Goal: Book appointment/travel/reservation

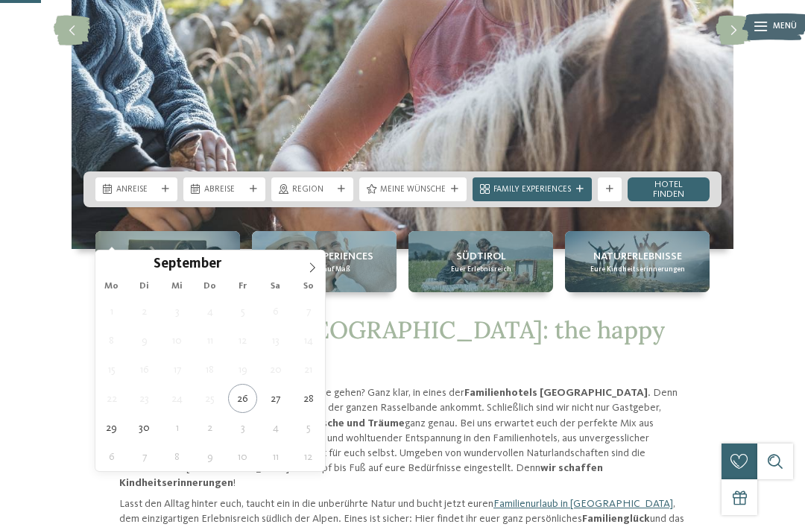
click at [312, 259] on span at bounding box center [312, 262] width 25 height 25
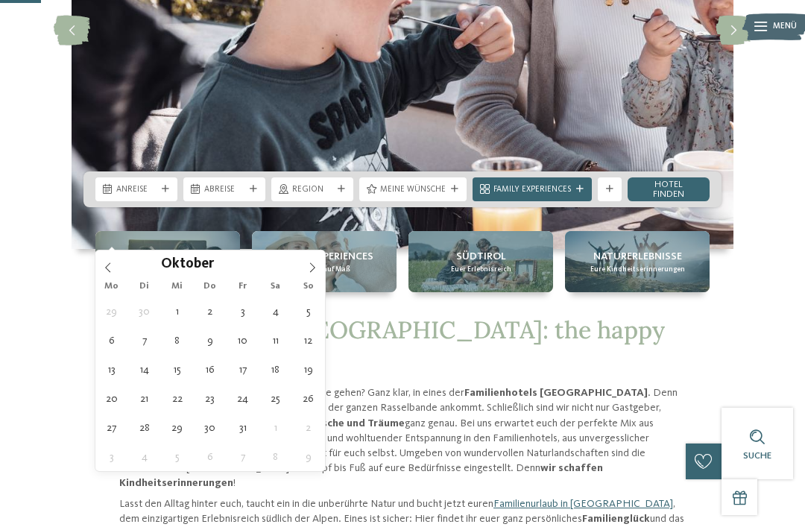
click at [315, 264] on icon at bounding box center [312, 267] width 10 height 10
click at [313, 262] on icon at bounding box center [312, 267] width 10 height 10
click at [312, 261] on span at bounding box center [312, 262] width 25 height 25
type input "****"
click at [311, 261] on span at bounding box center [312, 262] width 25 height 25
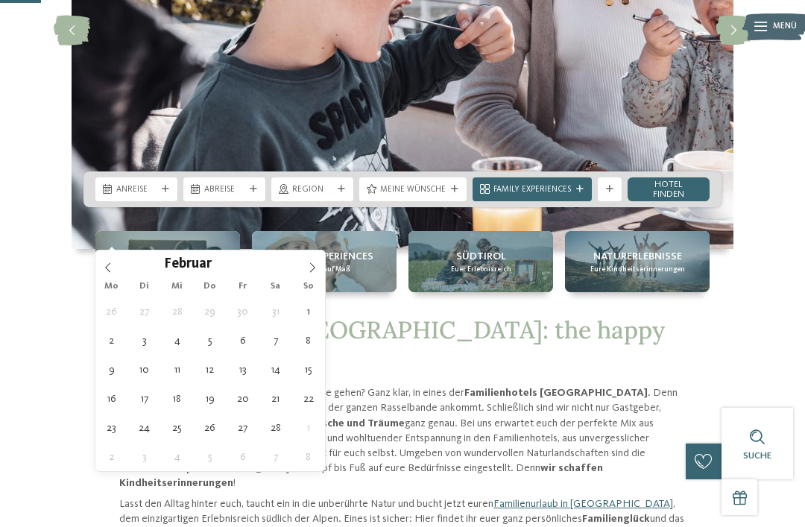
click at [309, 265] on icon at bounding box center [312, 267] width 10 height 10
click at [308, 265] on icon at bounding box center [312, 267] width 10 height 10
click at [309, 263] on icon at bounding box center [312, 267] width 10 height 10
click at [312, 261] on span at bounding box center [312, 262] width 25 height 25
click at [310, 267] on icon at bounding box center [312, 267] width 10 height 10
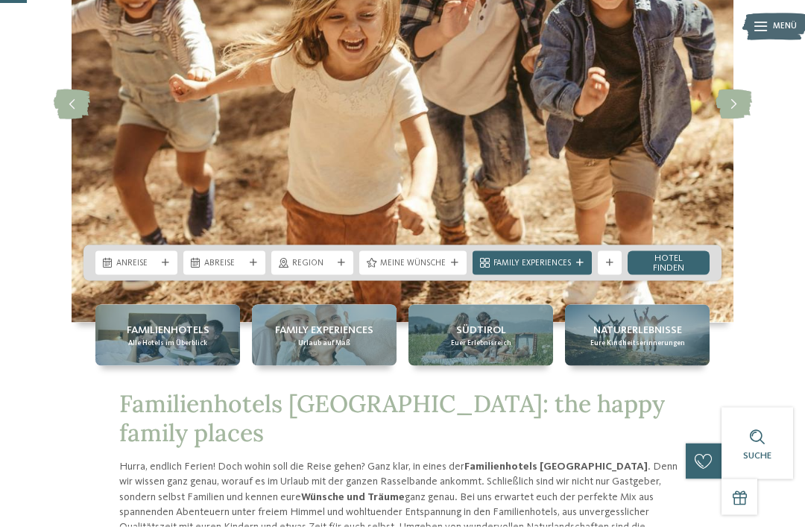
scroll to position [175, 0]
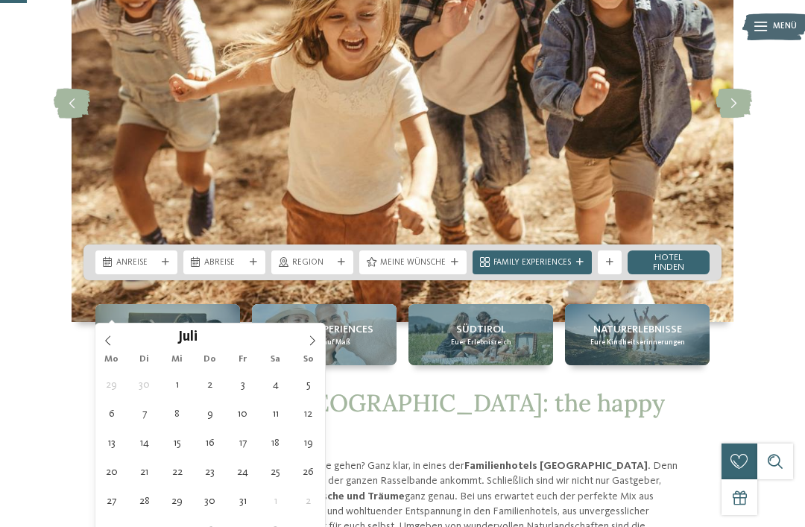
type div "20.07.2026"
type input "****"
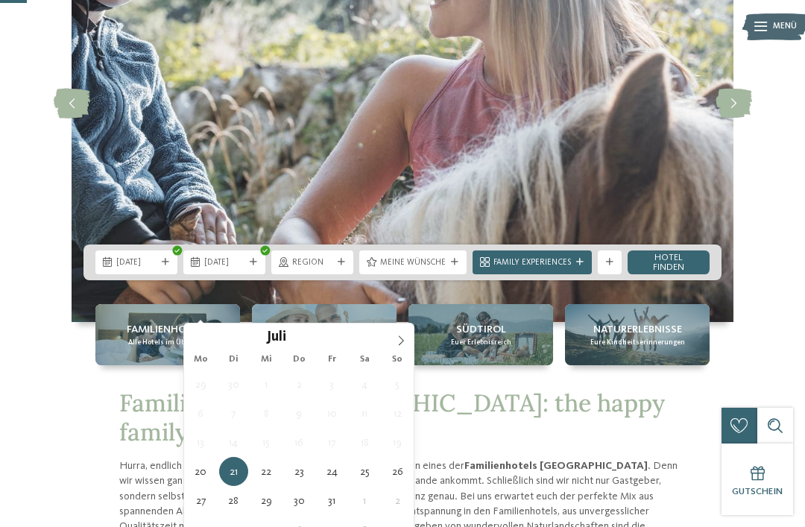
type div "03.08.2026"
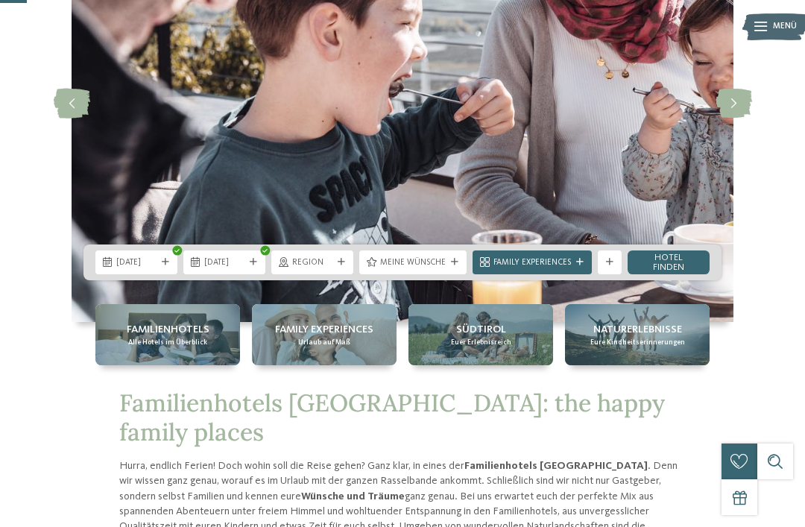
click at [427, 269] on span "Meine Wünsche" at bounding box center [413, 263] width 66 height 12
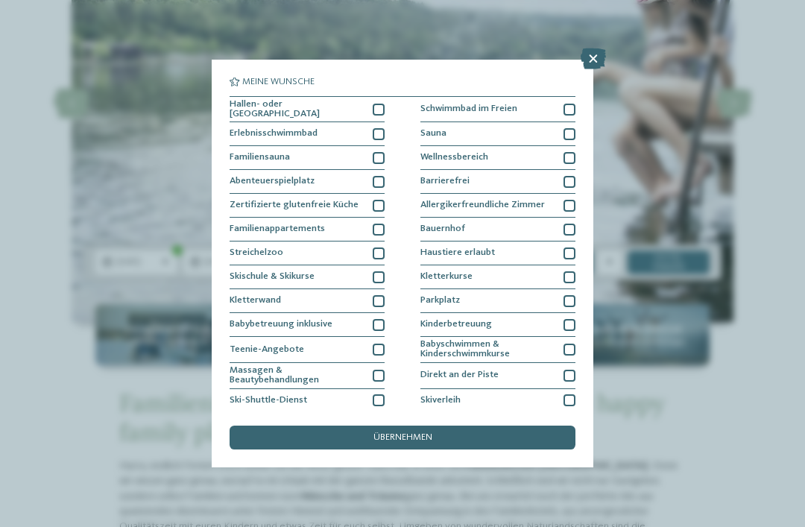
click at [381, 227] on div at bounding box center [379, 230] width 12 height 12
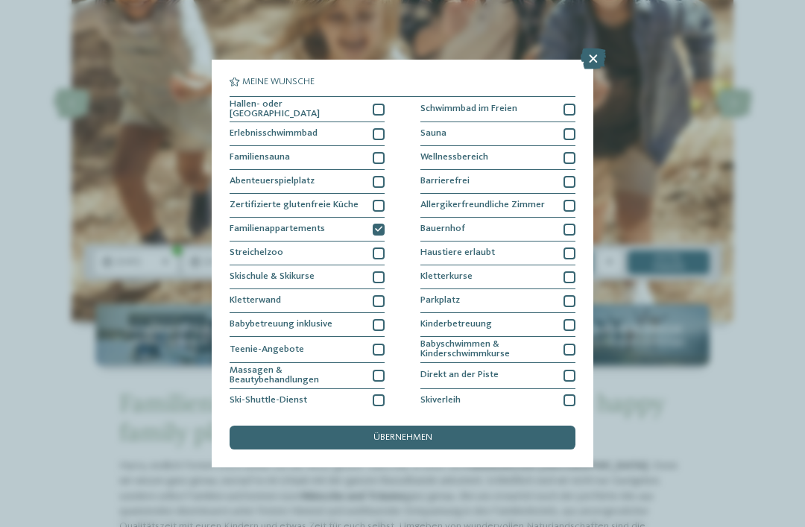
click at [569, 101] on div "Schwimmbad im Freien" at bounding box center [497, 110] width 155 height 26
click at [532, 426] on div "übernehmen" at bounding box center [403, 438] width 346 height 24
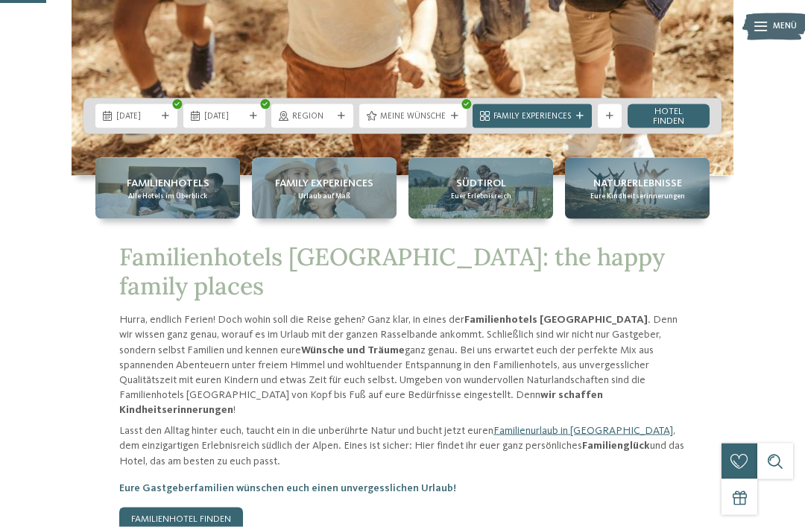
scroll to position [323, 0]
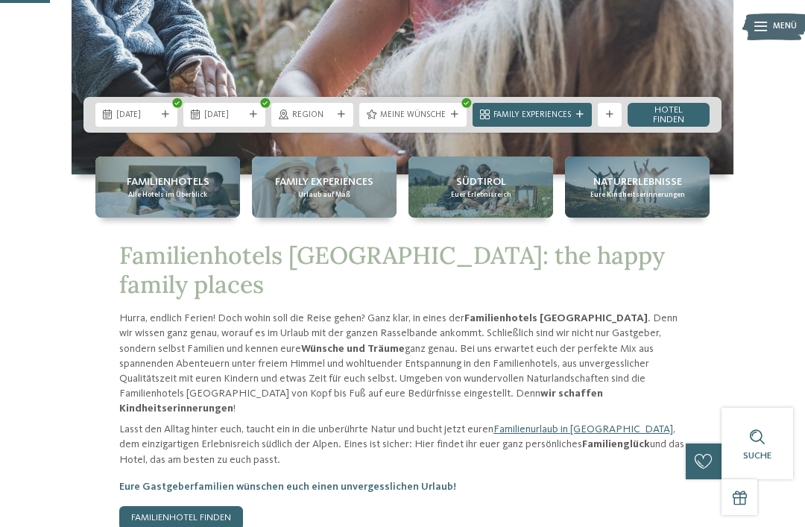
click at [686, 127] on link "Hotel finden" at bounding box center [668, 115] width 82 height 24
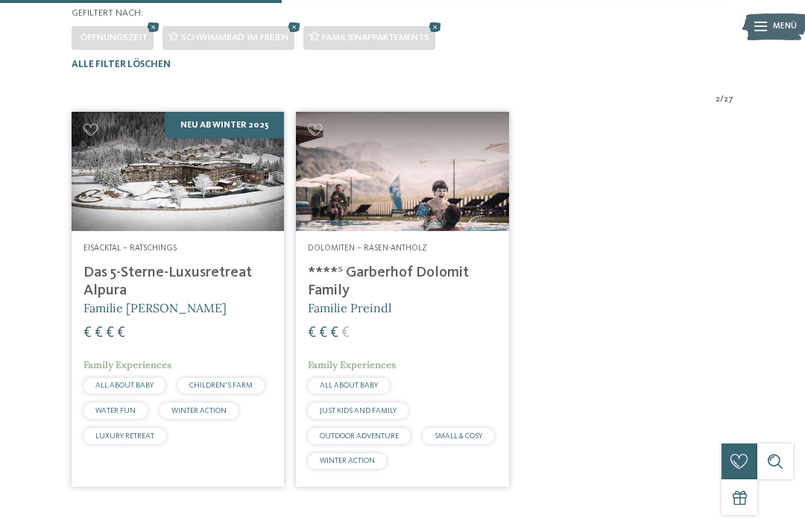
scroll to position [365, 0]
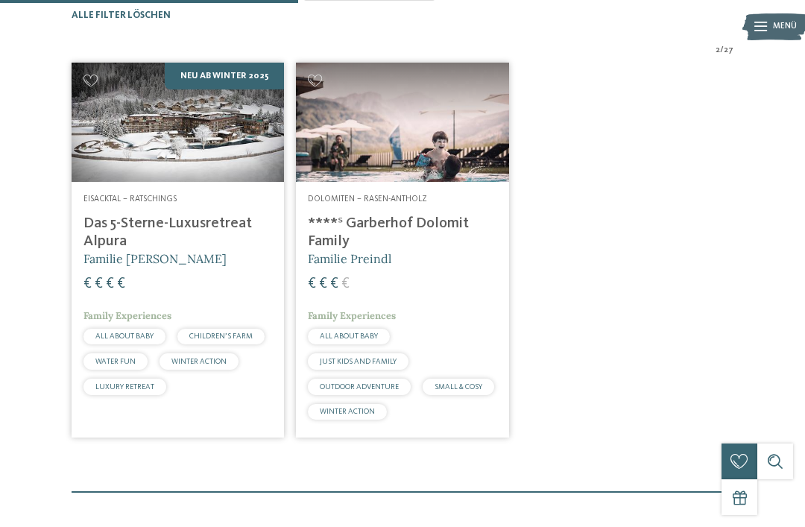
click at [438, 168] on img at bounding box center [402, 122] width 212 height 119
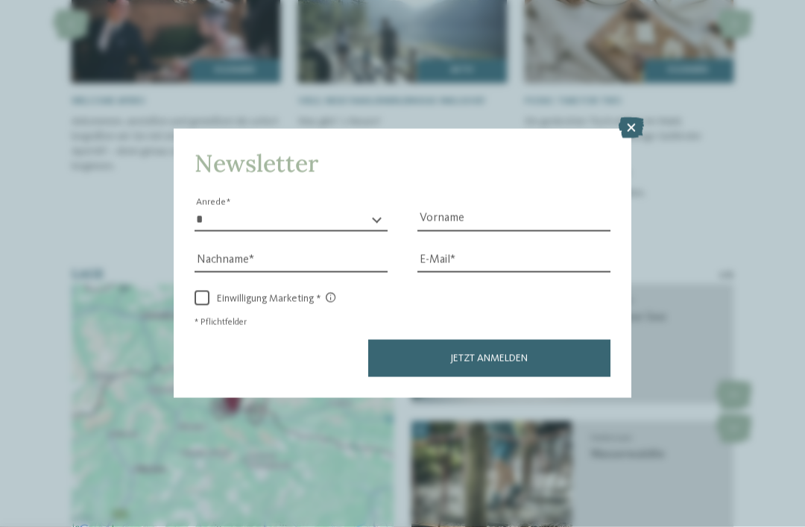
scroll to position [2666, 0]
click at [630, 118] on icon at bounding box center [631, 128] width 25 height 21
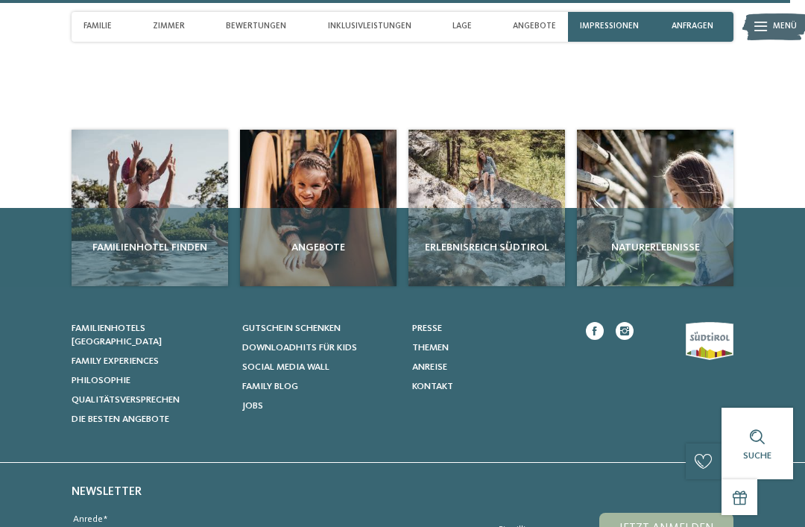
scroll to position [4820, 0]
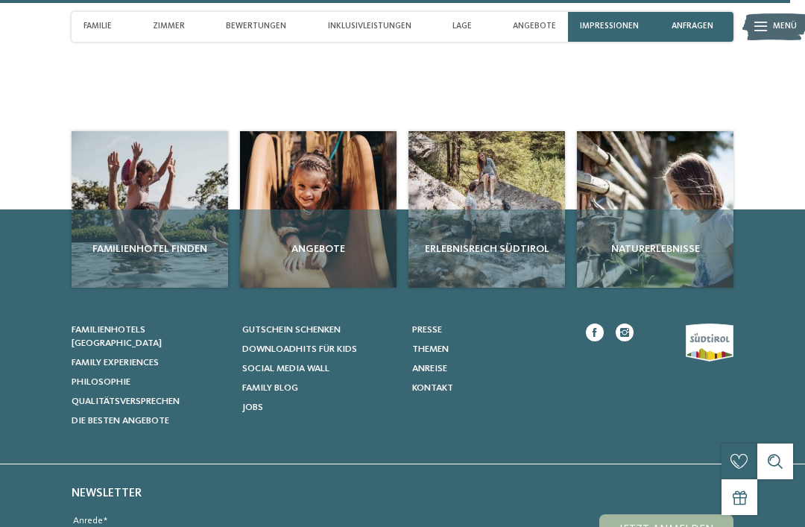
click at [312, 209] on div "Angebote" at bounding box center [318, 248] width 156 height 78
